Goal: Task Accomplishment & Management: Complete application form

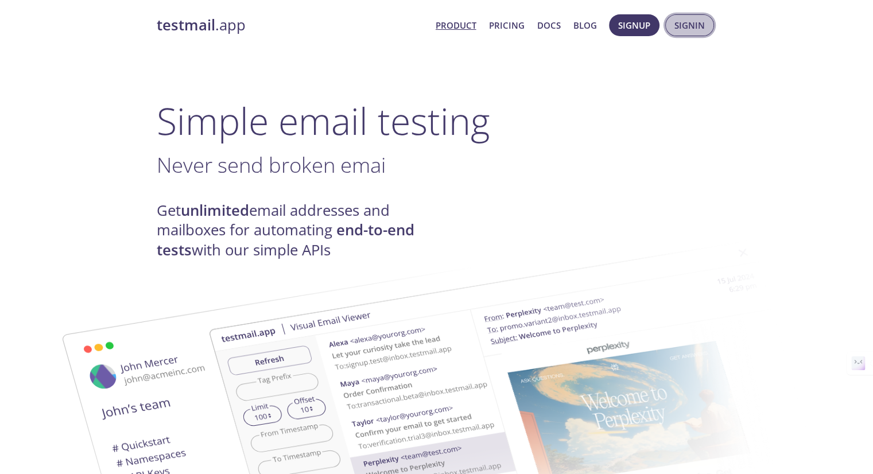
click at [694, 28] on span "Signin" at bounding box center [689, 25] width 30 height 15
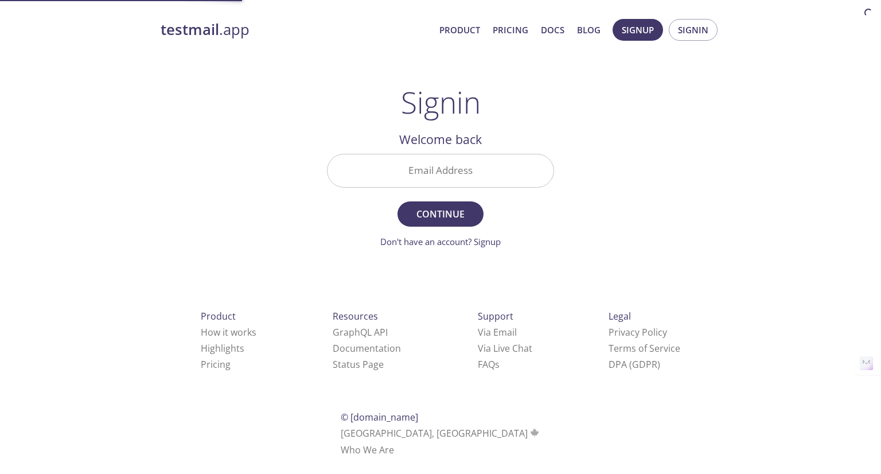
click at [473, 164] on input "Email Address" at bounding box center [441, 170] width 226 height 33
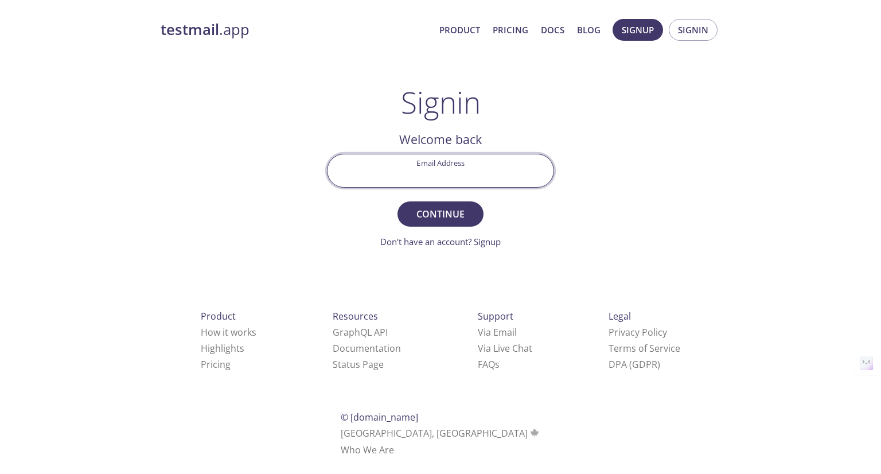
type input "[PERSON_NAME][EMAIL_ADDRESS][DOMAIN_NAME]"
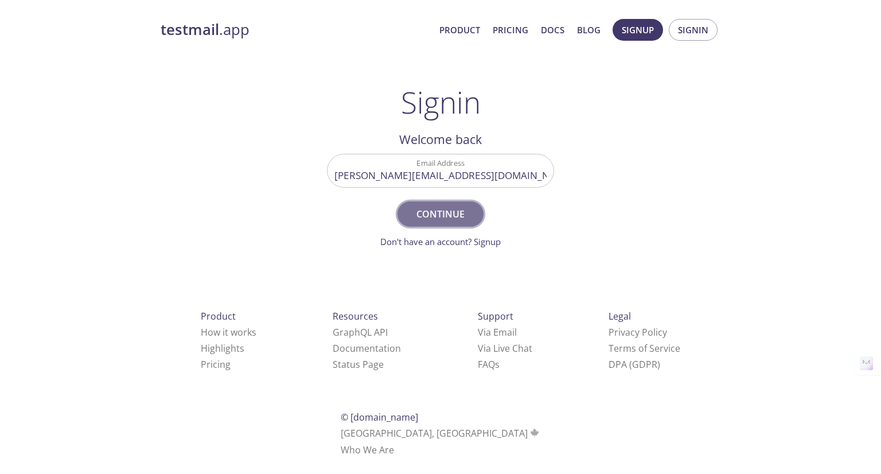
click at [453, 214] on span "Continue" at bounding box center [440, 214] width 61 height 16
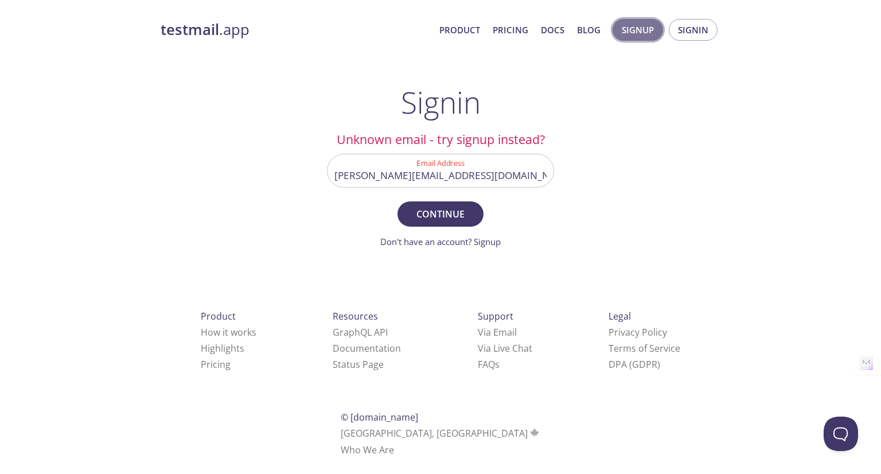
click at [639, 30] on span "Signup" at bounding box center [638, 29] width 32 height 15
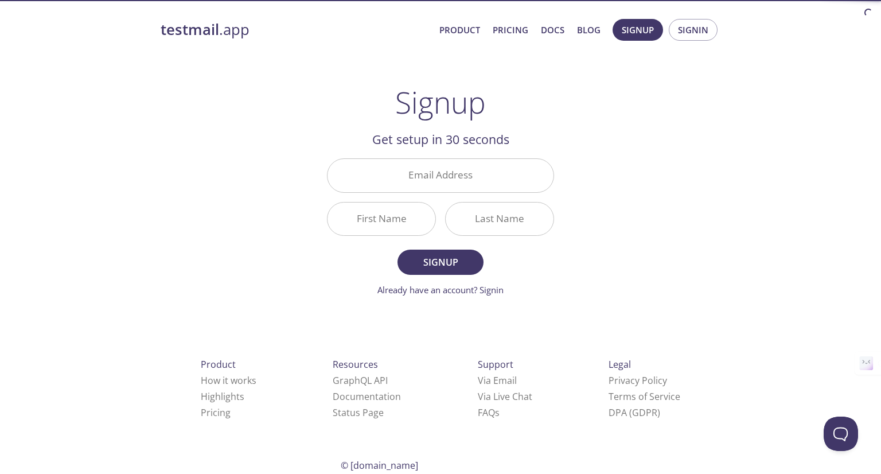
click at [480, 147] on h2 "Get setup in 30 seconds" at bounding box center [440, 140] width 227 height 20
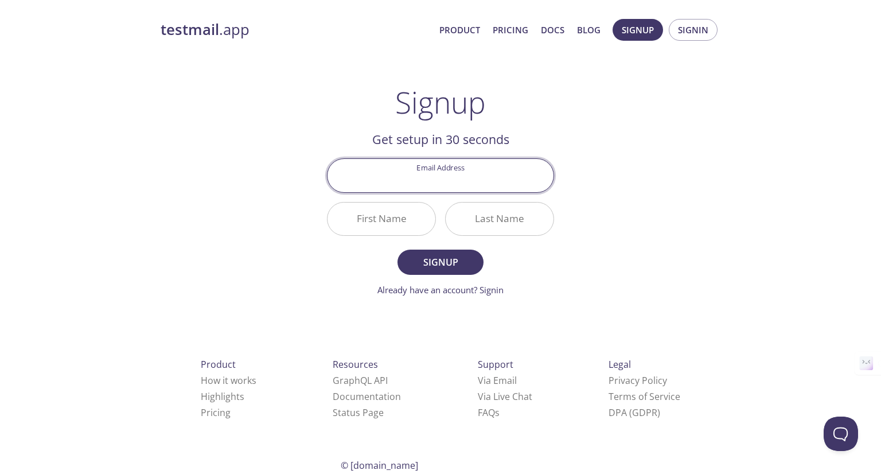
click at [463, 174] on input "Email Address" at bounding box center [441, 175] width 226 height 33
type input "[EMAIL_ADDRESS][DOMAIN_NAME]"
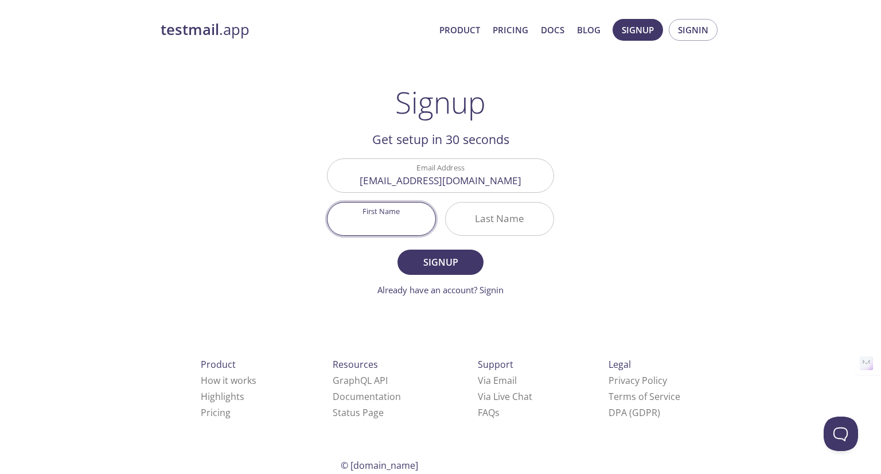
click at [421, 216] on input "First Name" at bounding box center [382, 219] width 108 height 33
type input "[PERSON_NAME]"
click at [511, 227] on input "Last Name" at bounding box center [500, 219] width 108 height 33
type input "[PERSON_NAME]"
click at [398, 250] on button "Signup" at bounding box center [441, 262] width 86 height 25
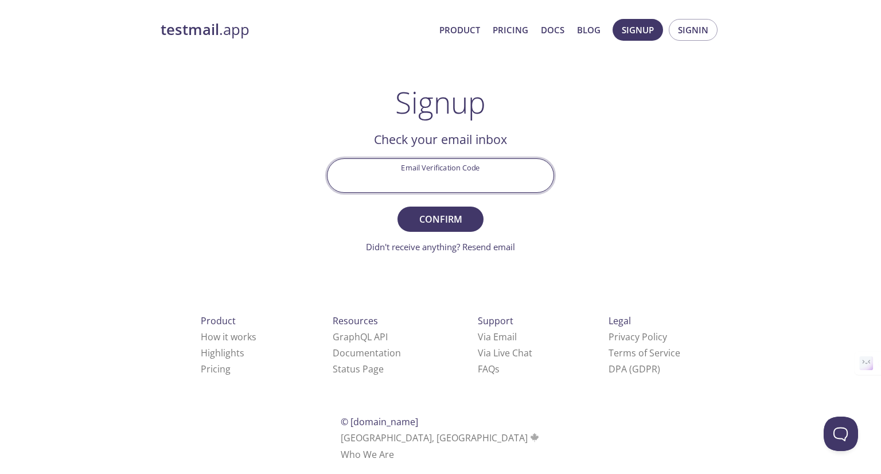
click at [457, 178] on input "Email Verification Code" at bounding box center [441, 175] width 226 height 33
click at [489, 166] on input "Email Verification Code" at bounding box center [441, 175] width 226 height 33
paste input "J9RX7V4"
type input "J9RX7V4"
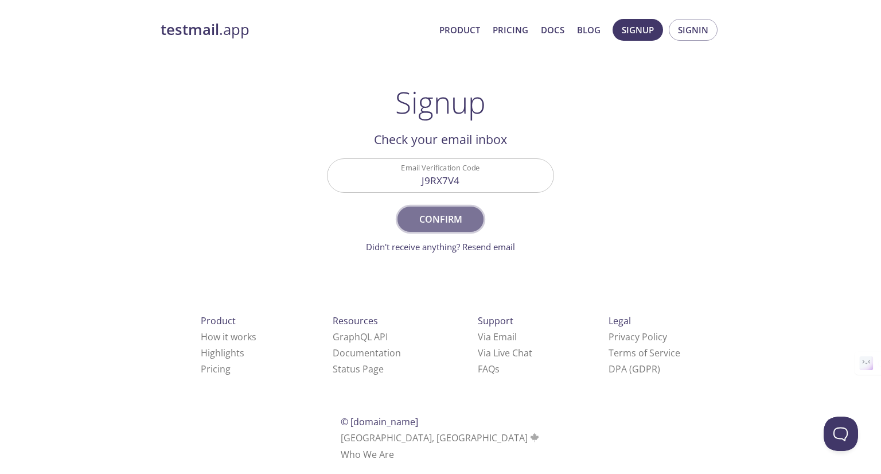
click at [440, 221] on span "Confirm" at bounding box center [440, 219] width 61 height 16
